Goal: Transaction & Acquisition: Purchase product/service

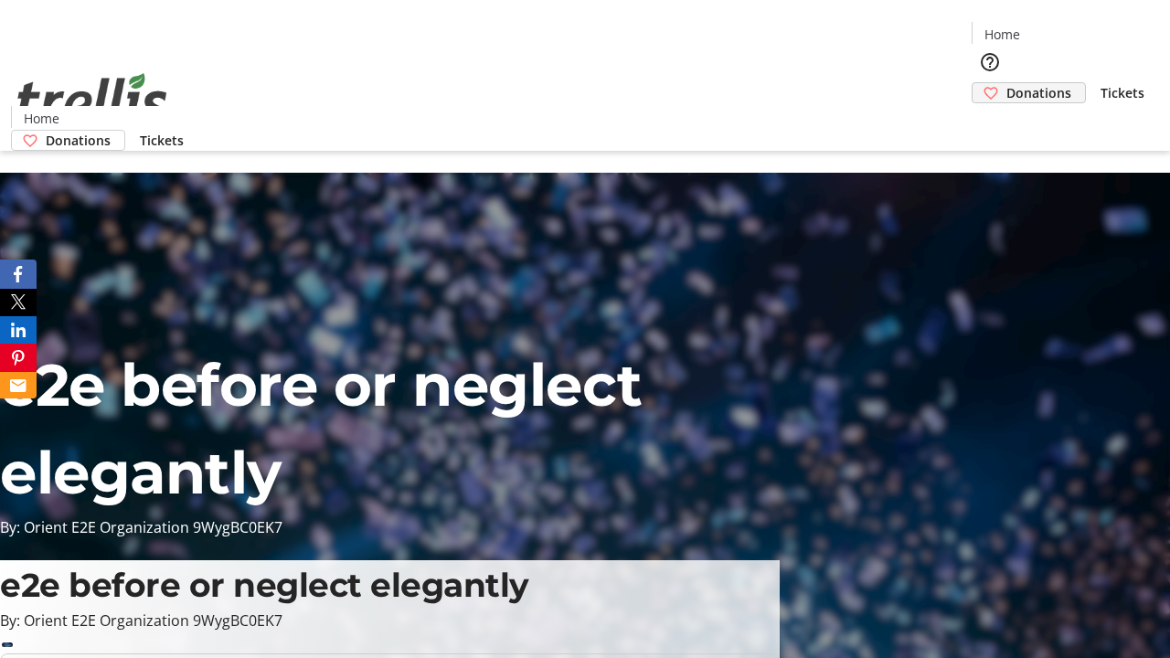
click at [1007, 83] on span "Donations" at bounding box center [1039, 92] width 65 height 19
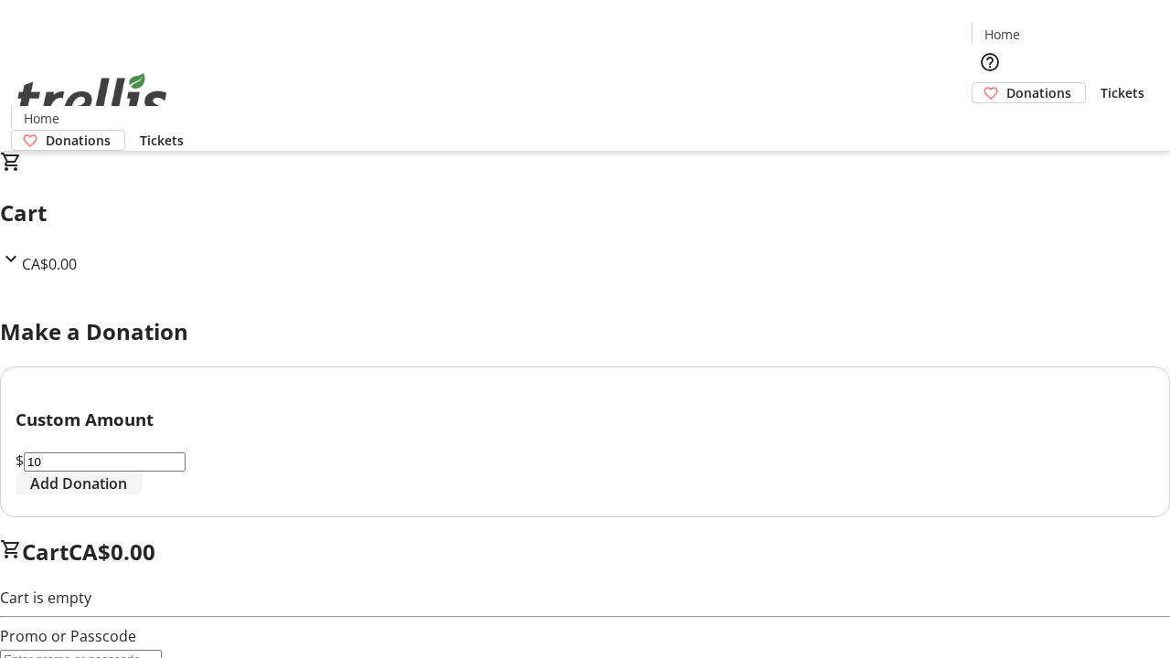
click at [127, 495] on span "Add Donation" at bounding box center [78, 484] width 97 height 22
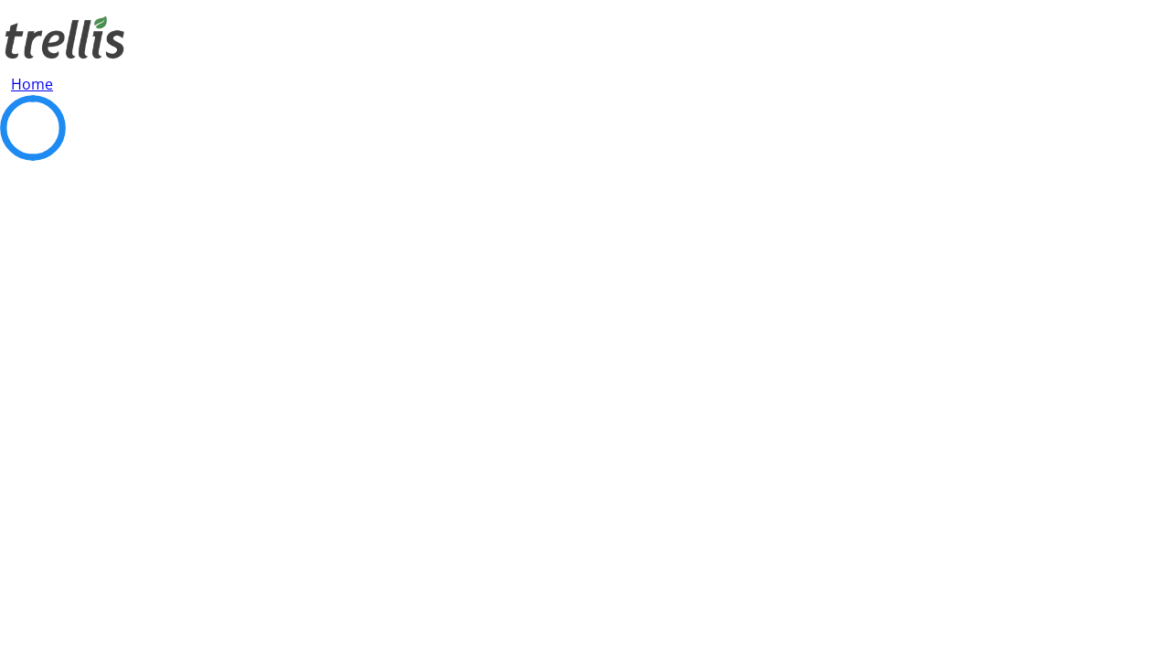
select select "CA"
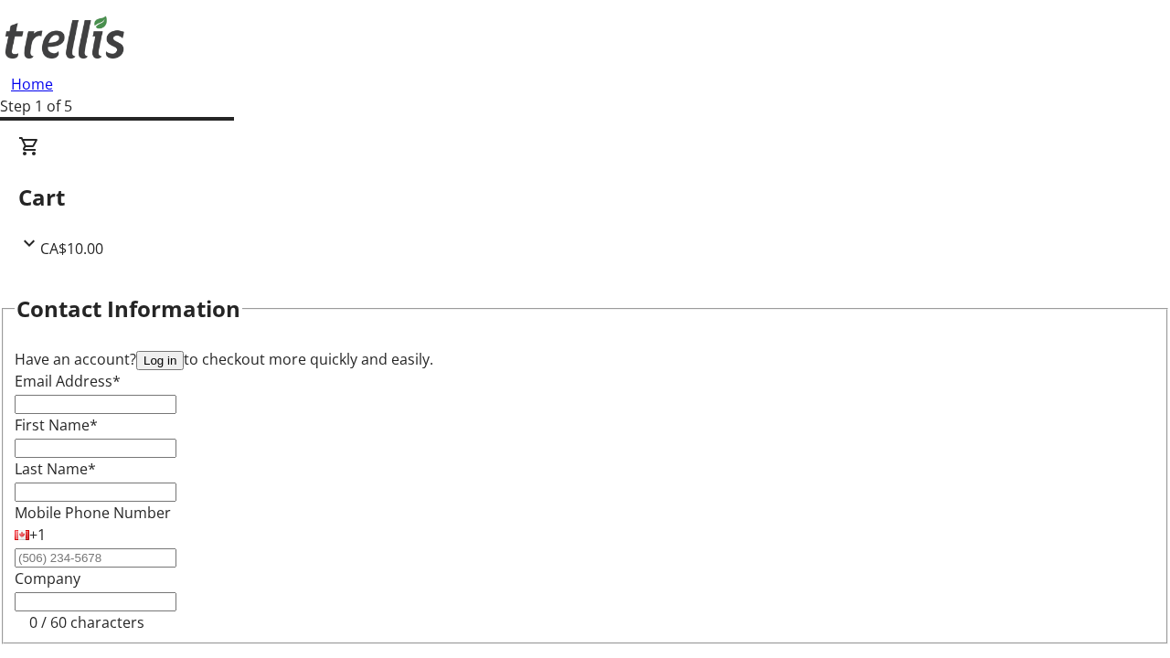
click at [184, 351] on button "Log in" at bounding box center [160, 360] width 48 height 19
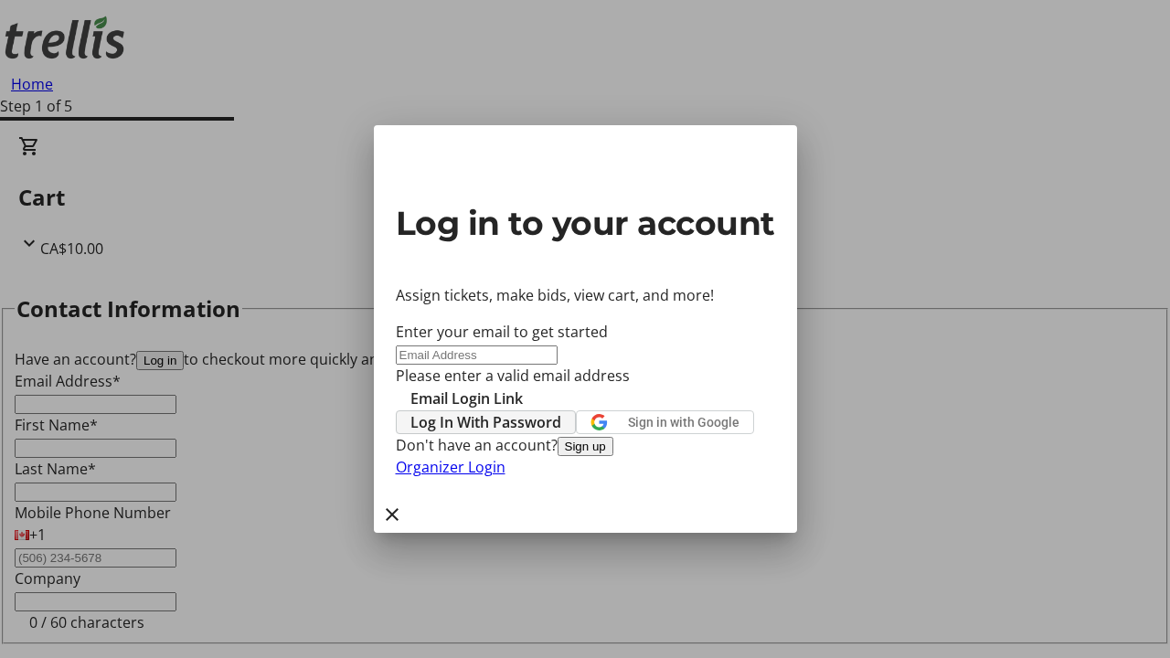
click at [561, 411] on span "Log In With Password" at bounding box center [485, 422] width 151 height 22
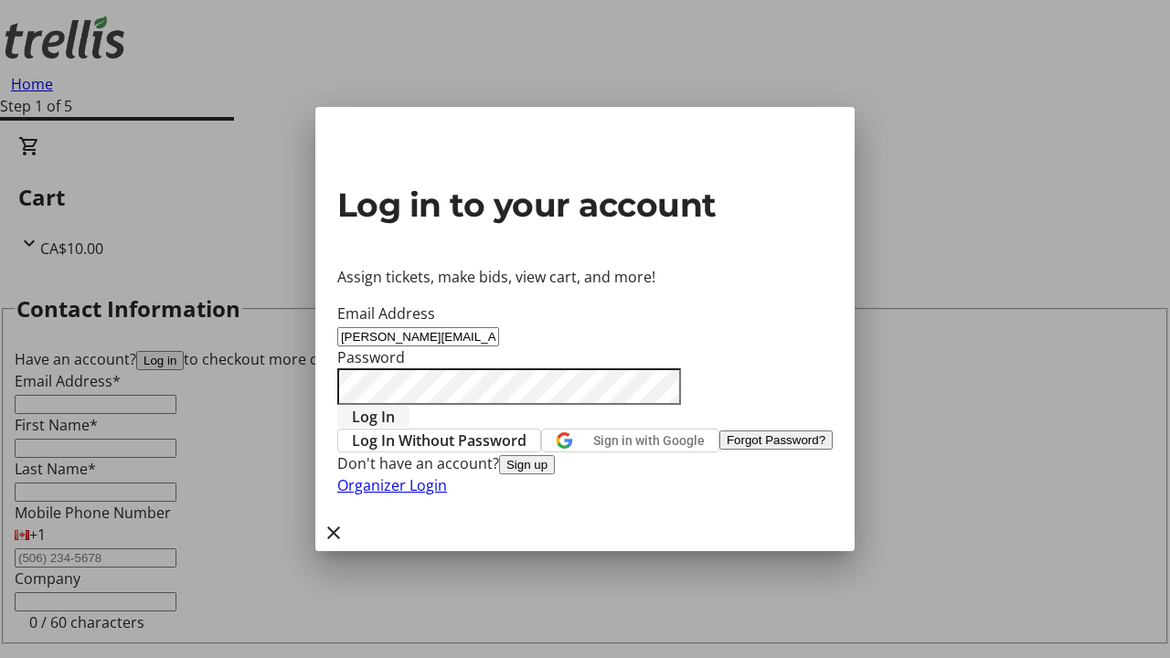
click at [395, 406] on span "Log In" at bounding box center [373, 417] width 43 height 22
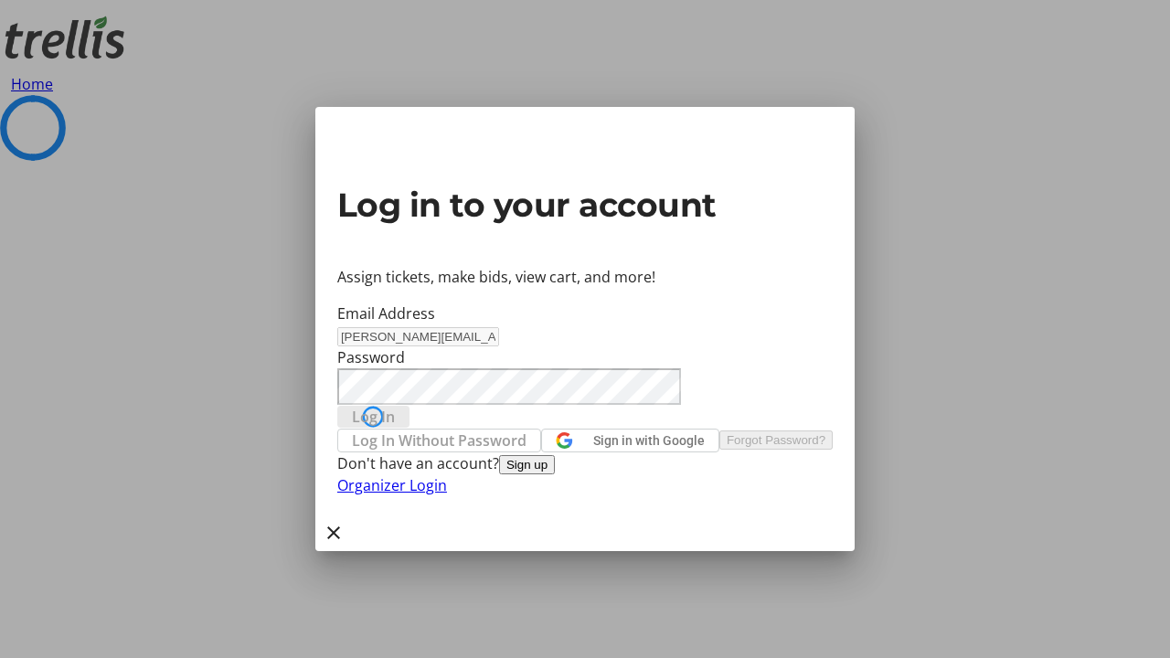
select select "CA"
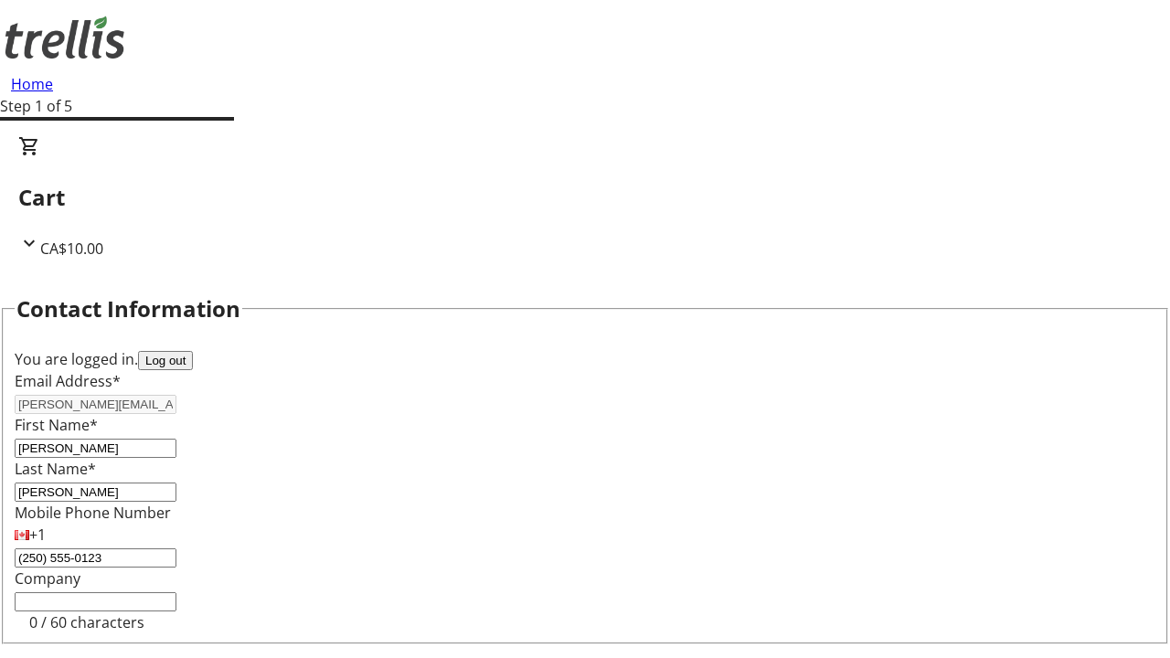
select select "CA"
type input "[STREET_ADDRESS][PERSON_NAME]"
type input "Kelowna"
select select "BC"
type input "Kelowna"
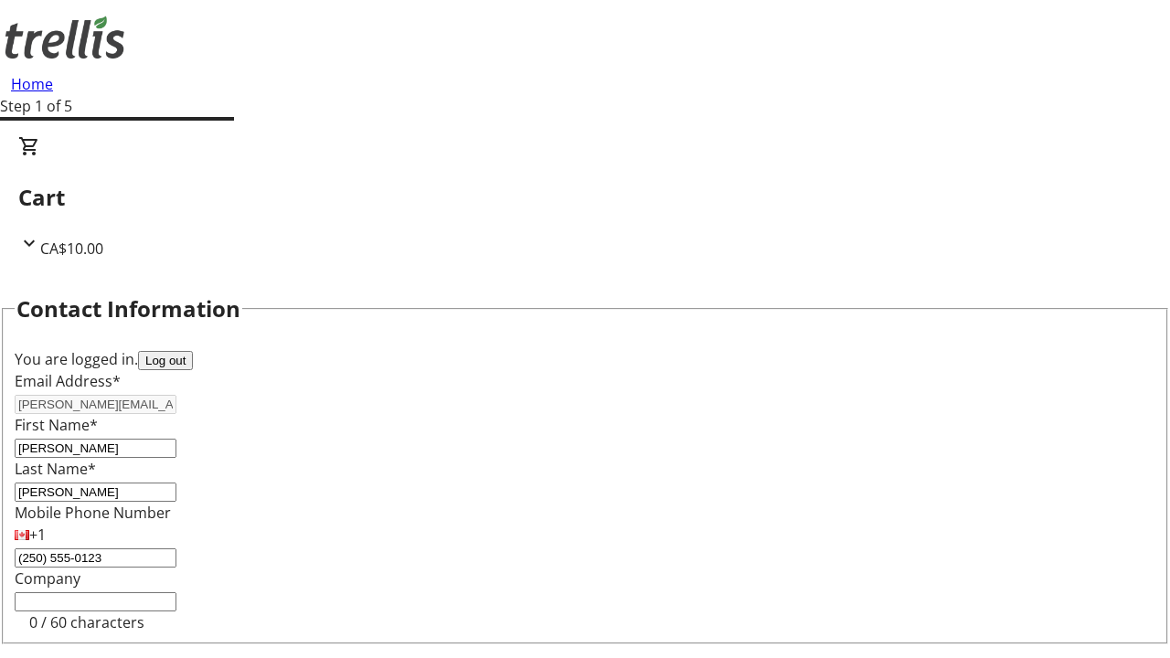
type input "V1Y 0C2"
